Goal: Navigation & Orientation: Find specific page/section

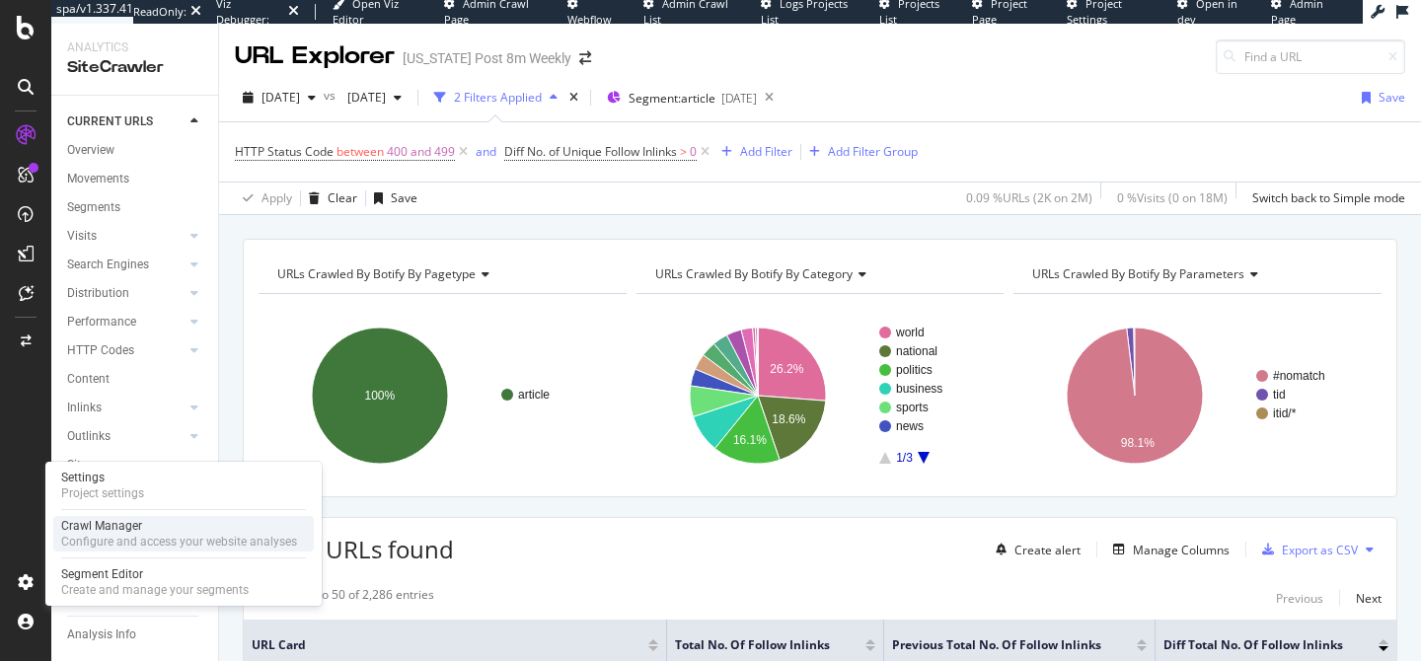
click at [151, 534] on div "Configure and access your website analyses" at bounding box center [179, 542] width 236 height 16
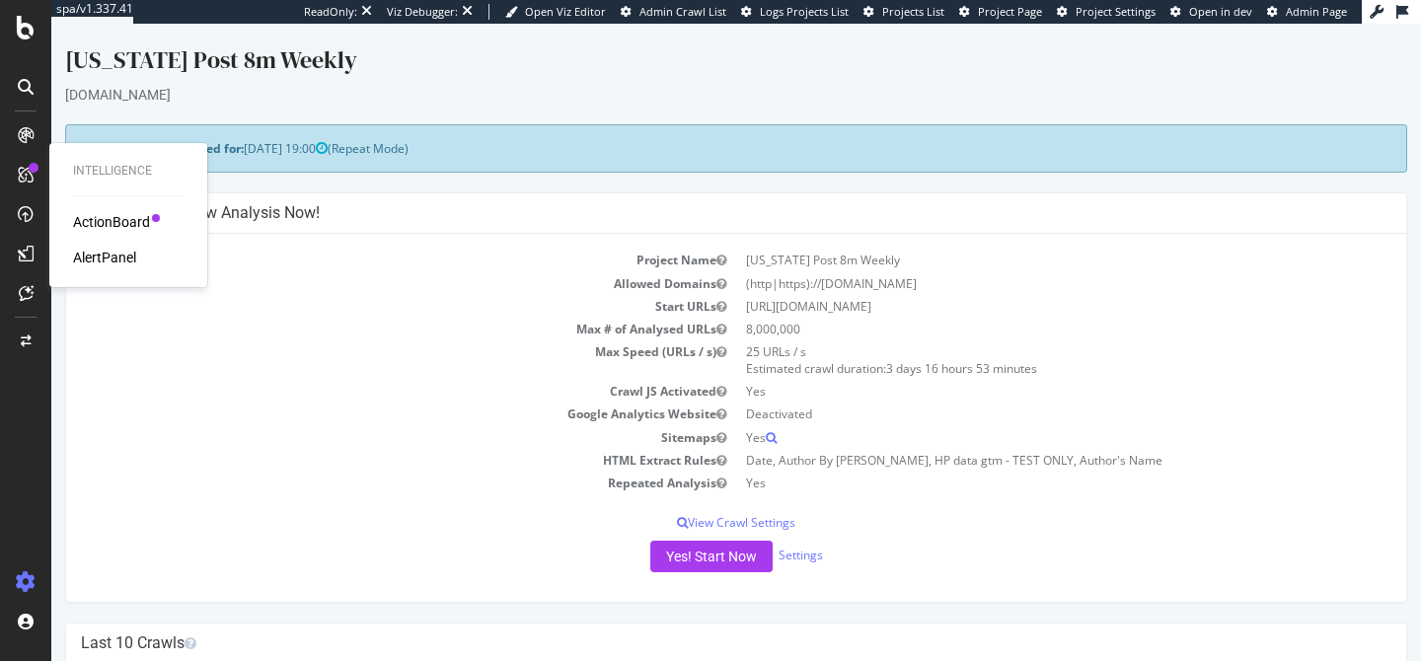
click at [114, 261] on div "AlertPanel" at bounding box center [104, 258] width 63 height 20
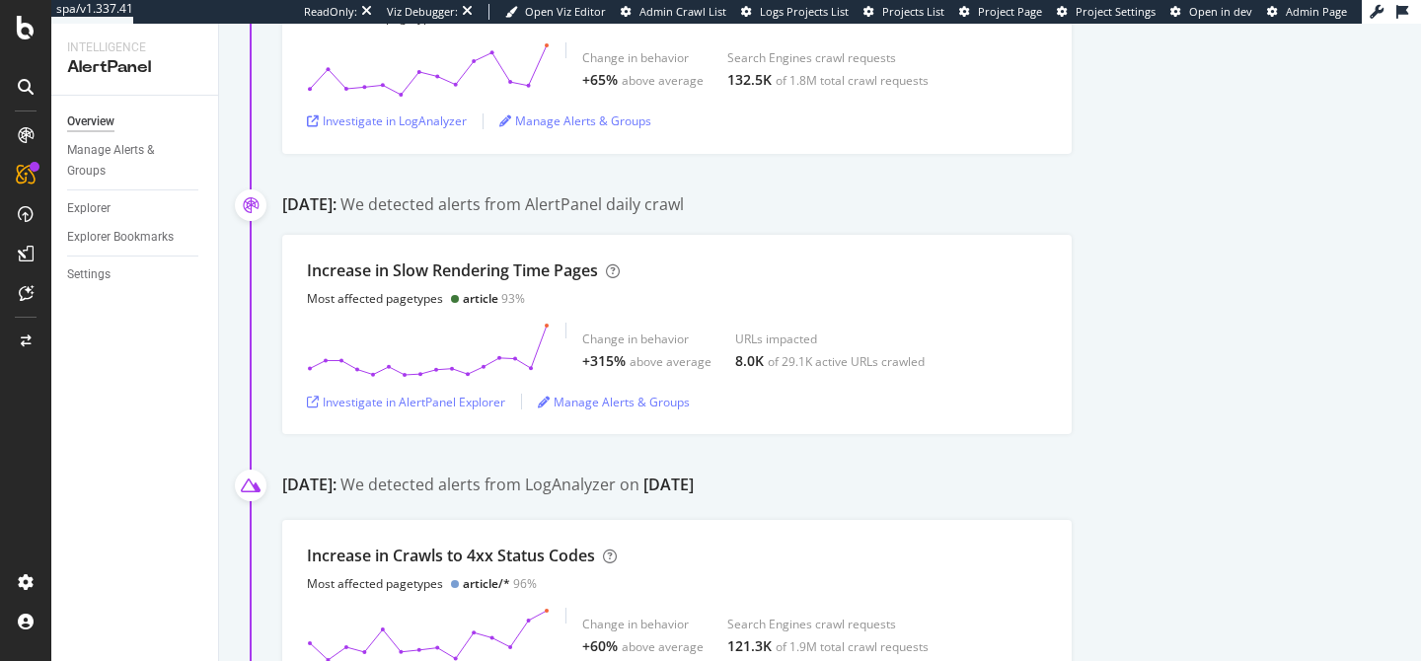
scroll to position [1431, 0]
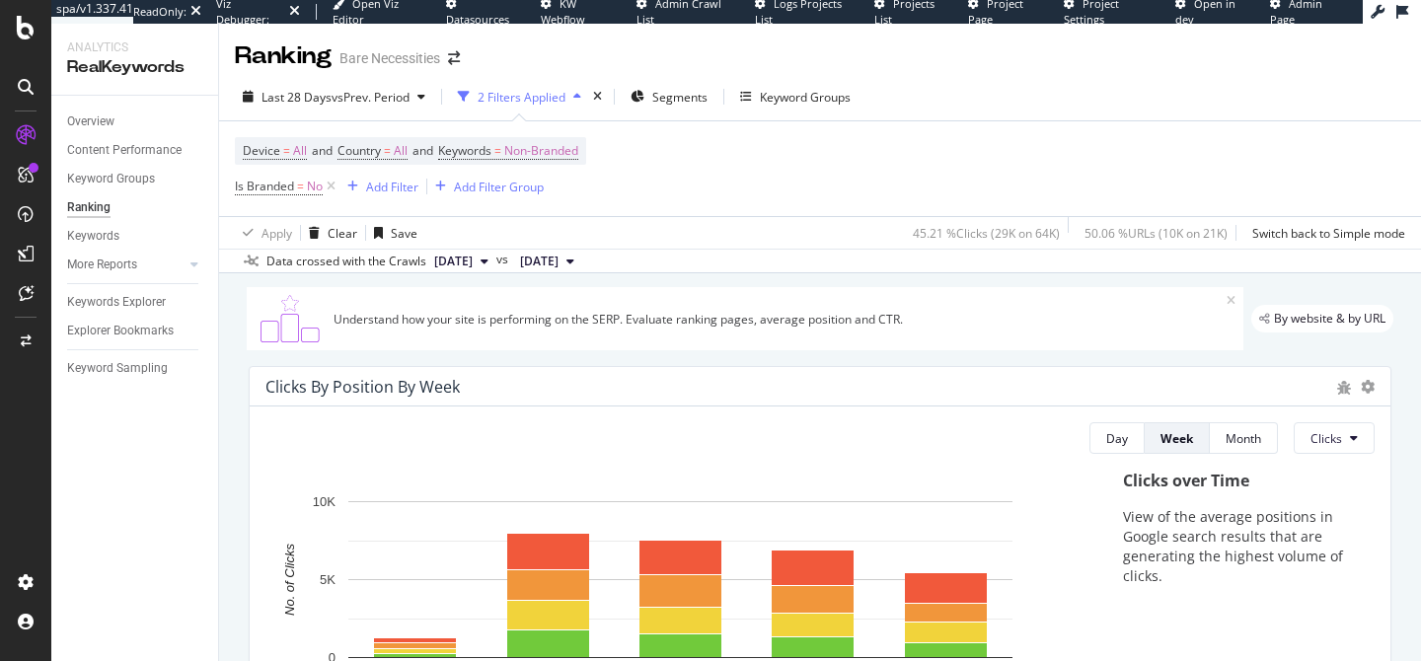
scroll to position [953, 0]
